Goal: Transaction & Acquisition: Purchase product/service

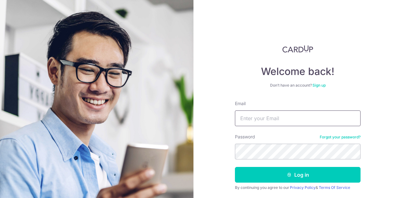
click at [249, 119] on input "Email" at bounding box center [298, 119] width 126 height 16
click at [256, 118] on input "Email" at bounding box center [298, 119] width 126 height 16
type input "supertik@gmail.com"
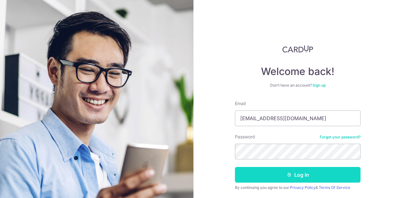
click at [310, 179] on button "Log in" at bounding box center [298, 175] width 126 height 16
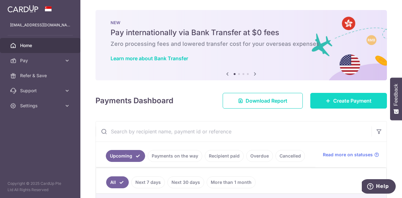
click at [343, 101] on span "Create Payment" at bounding box center [353, 101] width 38 height 8
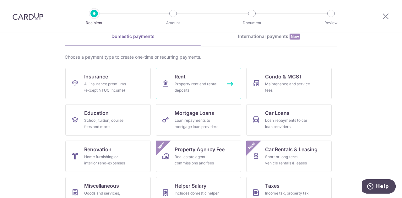
scroll to position [31, 0]
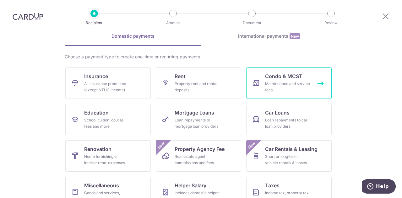
click at [282, 85] on div "Maintenance and service fees" at bounding box center [287, 87] width 45 height 13
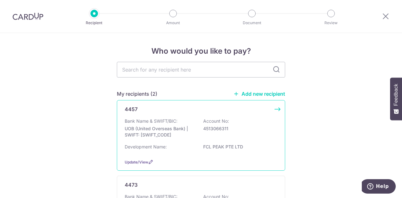
click at [148, 139] on div "Bank Name & SWIFT/BIC: UOB (United Overseas Bank) | SWIFT: UOVBSGSGXXX Account …" at bounding box center [201, 129] width 153 height 23
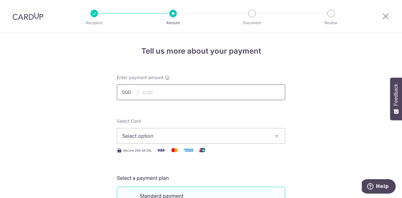
click at [164, 97] on input "text" at bounding box center [201, 93] width 168 height 16
type input "2,409.82"
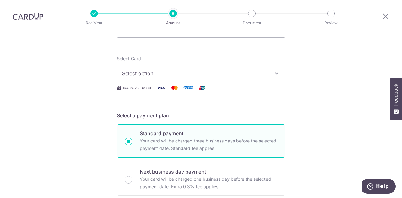
scroll to position [63, 0]
click at [145, 76] on span "Select option" at bounding box center [195, 73] width 146 height 8
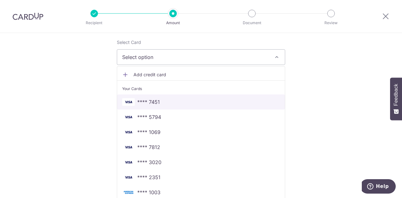
scroll to position [126, 0]
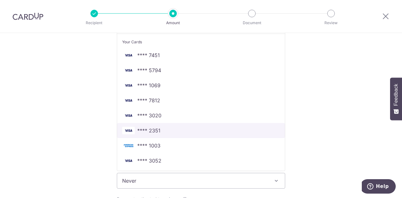
click at [148, 134] on span "**** 2351" at bounding box center [148, 131] width 23 height 8
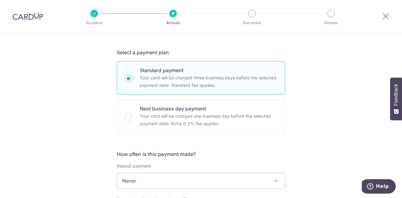
scroll to position [94, 0]
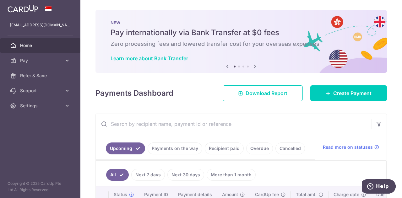
click at [255, 66] on icon at bounding box center [255, 67] width 8 height 8
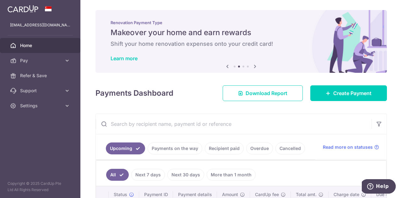
click at [255, 66] on icon at bounding box center [255, 67] width 8 height 8
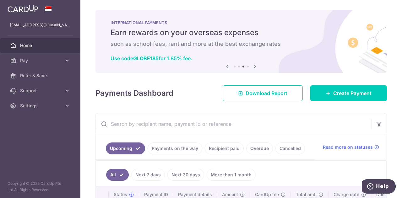
click at [255, 66] on icon at bounding box center [255, 67] width 8 height 8
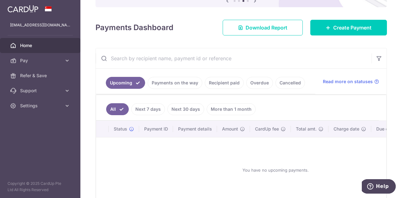
scroll to position [31, 0]
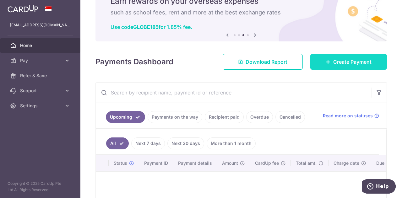
click at [342, 63] on span "Create Payment" at bounding box center [353, 62] width 38 height 8
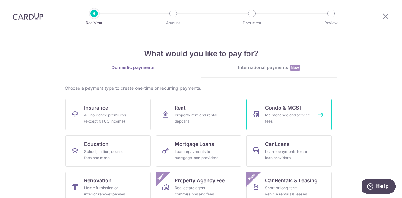
click at [285, 118] on div "Maintenance and service fees" at bounding box center [287, 118] width 45 height 13
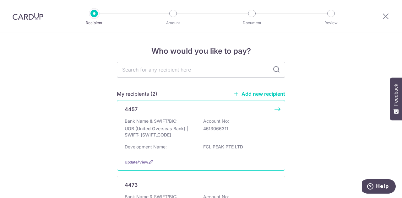
click at [170, 115] on div "4457 Bank Name & SWIFT/BIC: UOB (United Overseas Bank) | SWIFT: [SWIFT_CODE] Ac…" at bounding box center [201, 135] width 168 height 71
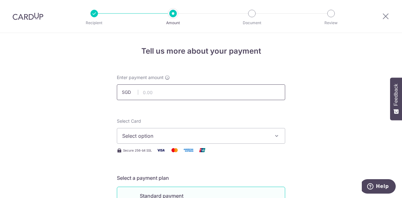
click at [156, 91] on input "text" at bounding box center [201, 93] width 168 height 16
type input "2,409.82"
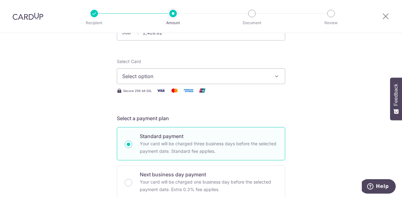
scroll to position [31, 0]
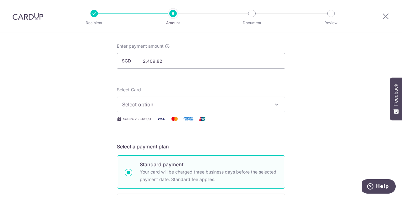
click at [145, 105] on span "Select option" at bounding box center [195, 105] width 146 height 8
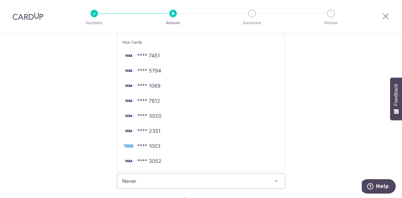
scroll to position [126, 0]
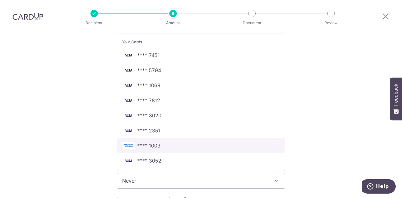
click at [148, 146] on span "**** 1003" at bounding box center [148, 146] width 23 height 8
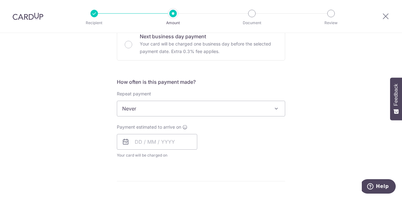
scroll to position [220, 0]
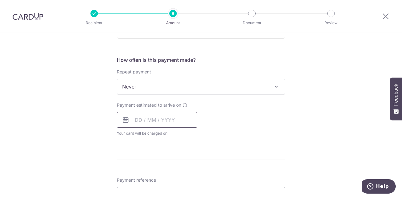
click at [139, 123] on input "text" at bounding box center [157, 120] width 80 height 16
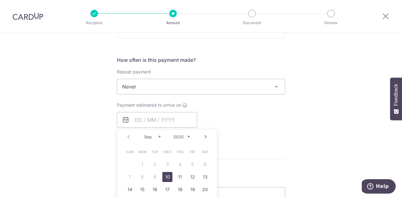
click at [166, 177] on link "10" at bounding box center [168, 177] width 10 height 10
type input "[DATE]"
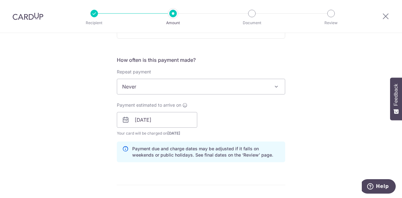
click at [91, 160] on div "Tell us more about your payment Enter payment amount SGD 2,409.82 2409.82 Selec…" at bounding box center [201, 110] width 402 height 594
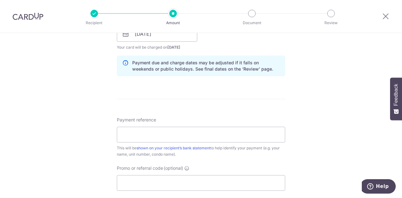
scroll to position [314, 0]
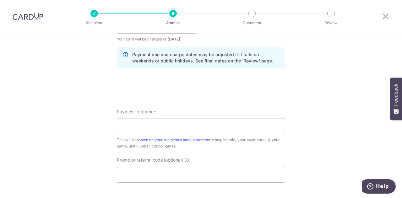
click at [138, 127] on input "Payment reference" at bounding box center [201, 127] width 168 height 16
type input "[GEOGRAPHIC_DATA] 10-07"
click at [83, 118] on div "Tell us more about your payment Enter payment amount SGD 2,409.82 2409.82 Selec…" at bounding box center [201, 16] width 402 height 594
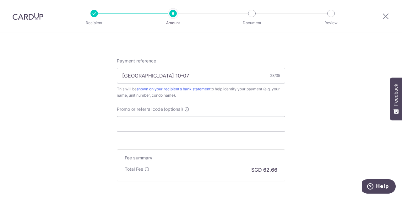
scroll to position [377, 0]
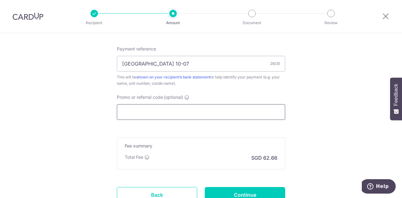
click at [141, 111] on input "Promo or referral code (optional)" at bounding box center [201, 112] width 168 height 16
paste input "25AMEX18"
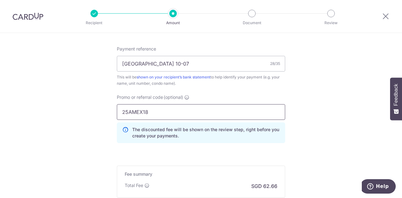
type input "25AMEX18"
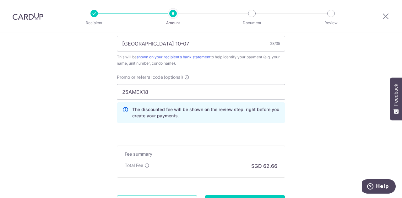
scroll to position [440, 0]
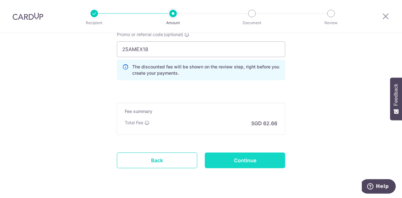
click at [248, 161] on input "Continue" at bounding box center [245, 161] width 80 height 16
type input "Create Schedule"
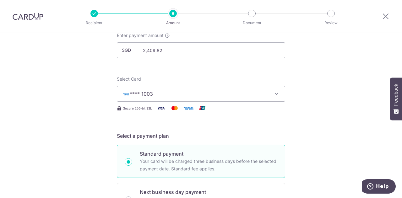
scroll to position [26, 0]
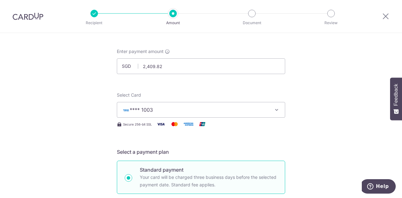
click at [151, 110] on span "**** 1003" at bounding box center [141, 110] width 23 height 6
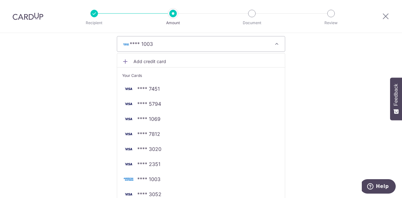
scroll to position [120, 0]
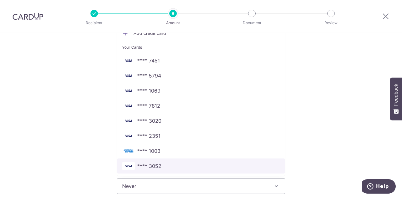
drag, startPoint x: 151, startPoint y: 170, endPoint x: 130, endPoint y: 159, distance: 23.2
click at [151, 170] on span "**** 3052" at bounding box center [149, 167] width 24 height 8
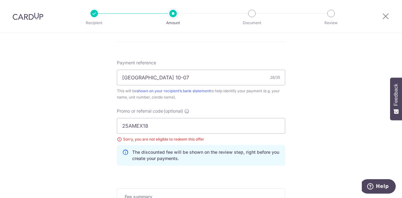
scroll to position [372, 0]
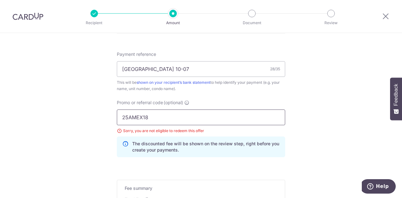
drag, startPoint x: 150, startPoint y: 115, endPoint x: 110, endPoint y: 115, distance: 39.6
paste input "OCBC195"
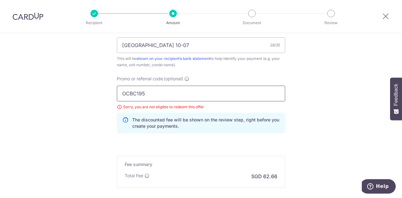
scroll to position [466, 0]
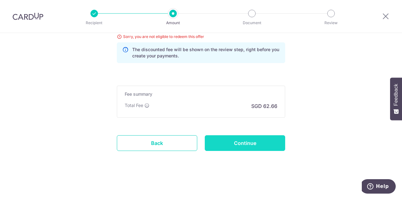
type input "OCBC195"
click at [251, 145] on input "Continue" at bounding box center [245, 143] width 80 height 16
type input "Update Schedule"
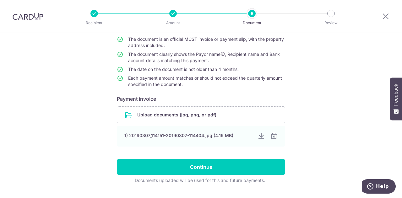
scroll to position [63, 0]
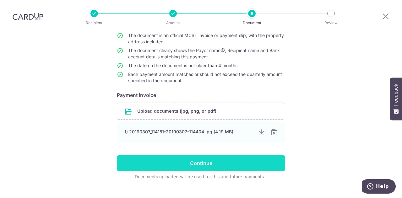
click at [201, 163] on input "Continue" at bounding box center [201, 164] width 168 height 16
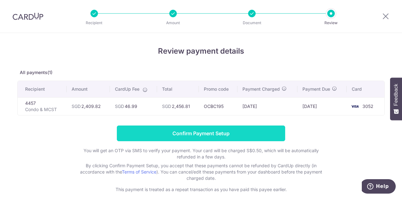
click at [201, 134] on input "Confirm Payment Setup" at bounding box center [201, 134] width 168 height 16
